Goal: Entertainment & Leisure: Consume media (video, audio)

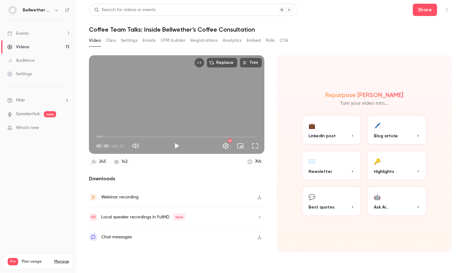
click at [44, 32] on link "Events 1" at bounding box center [38, 33] width 77 height 13
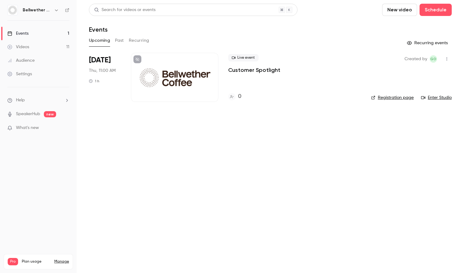
click at [118, 41] on button "Past" at bounding box center [119, 41] width 9 height 10
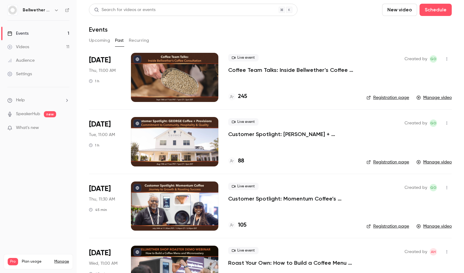
click at [239, 70] on p "Coffee Team Talks: Inside Bellwether’s Coffee Consultation" at bounding box center [292, 69] width 128 height 7
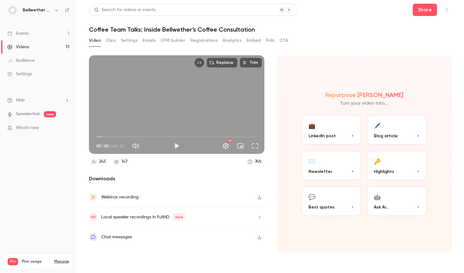
click at [105, 236] on div "Chat messages" at bounding box center [116, 236] width 31 height 7
